Goal: Transaction & Acquisition: Purchase product/service

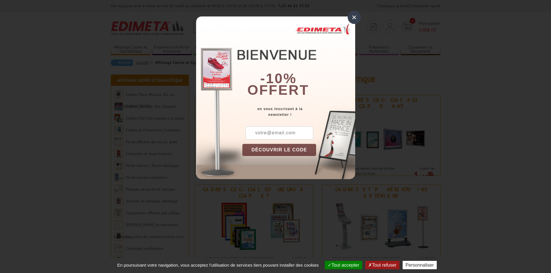
click at [354, 19] on div "×" at bounding box center [353, 17] width 13 height 13
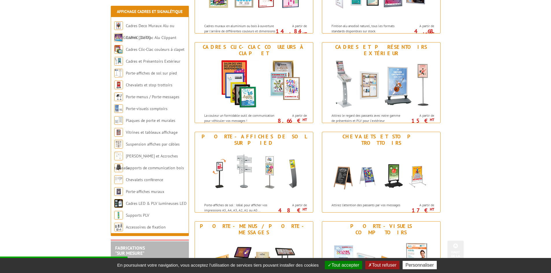
scroll to position [145, 0]
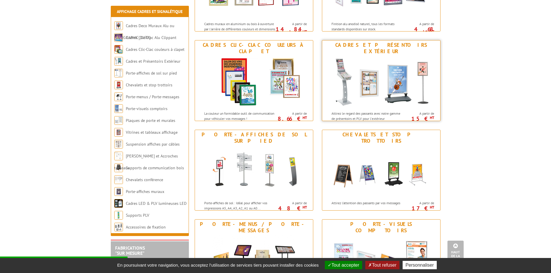
click at [421, 90] on img at bounding box center [380, 82] width 107 height 52
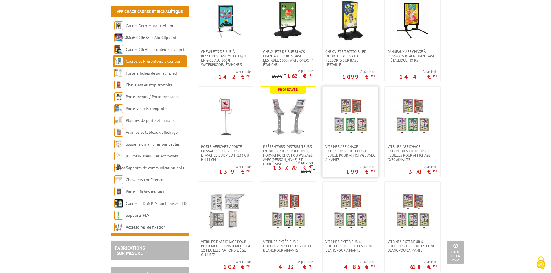
scroll to position [236, 0]
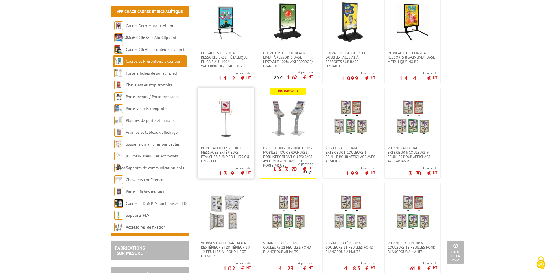
click at [230, 136] on img at bounding box center [226, 117] width 40 height 40
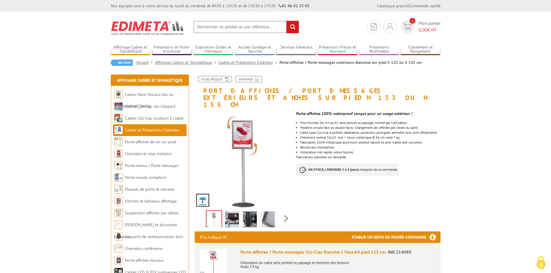
click at [229, 213] on img at bounding box center [232, 221] width 14 height 18
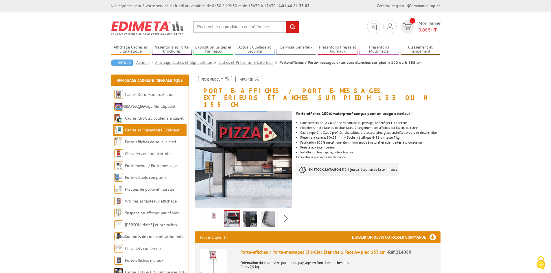
click at [247, 213] on img at bounding box center [250, 221] width 14 height 18
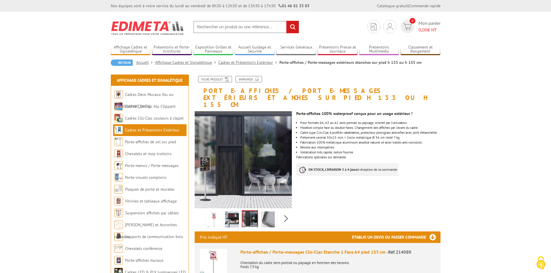
click at [264, 214] on img at bounding box center [268, 221] width 14 height 18
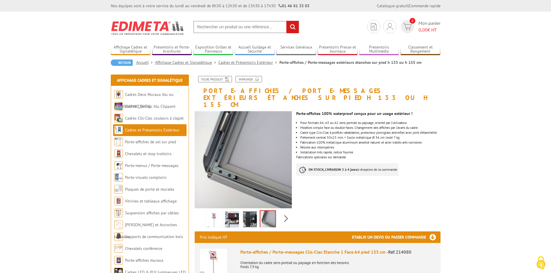
click at [205, 255] on img at bounding box center [213, 262] width 27 height 27
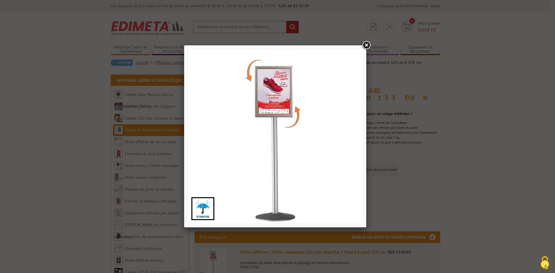
click at [369, 44] on link at bounding box center [366, 45] width 10 height 10
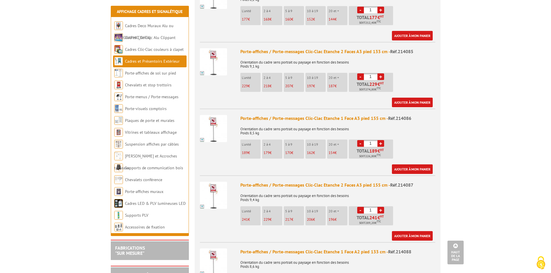
scroll to position [520, 0]
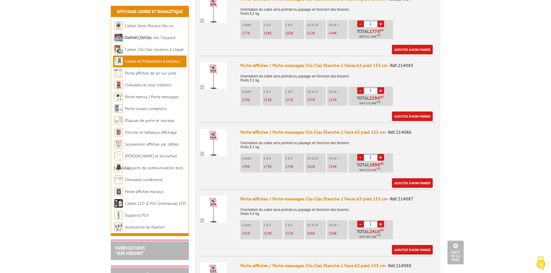
click at [275, 98] on p "218 €" at bounding box center [272, 100] width 19 height 4
click at [380, 87] on link "+" at bounding box center [380, 90] width 7 height 7
type input "4"
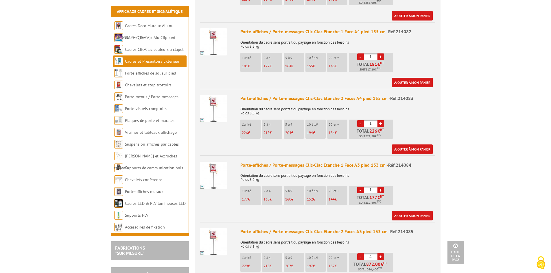
scroll to position [405, 0]
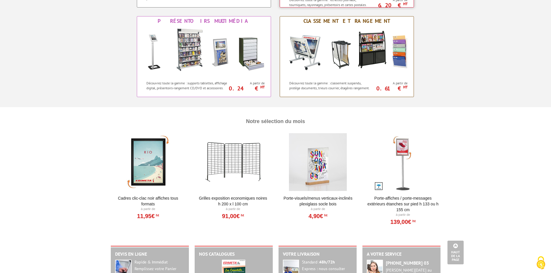
scroll to position [419, 0]
